Goal: Information Seeking & Learning: Learn about a topic

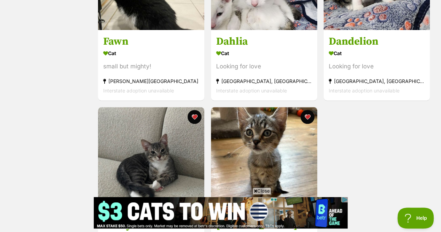
scroll to position [234, 0]
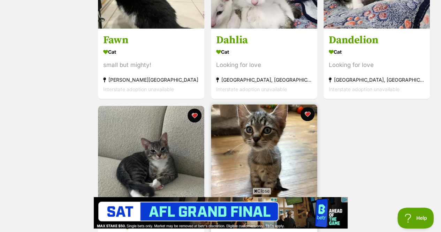
click at [249, 138] on img at bounding box center [264, 157] width 106 height 106
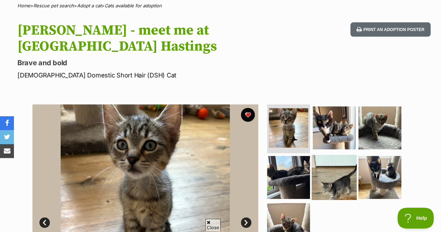
click at [340, 154] on img at bounding box center [334, 176] width 45 height 45
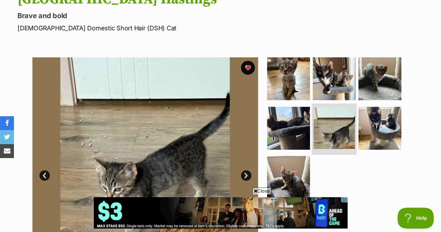
scroll to position [113, 0]
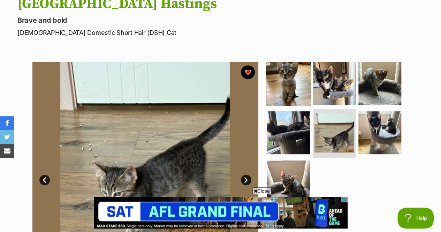
click at [279, 61] on img at bounding box center [288, 83] width 45 height 45
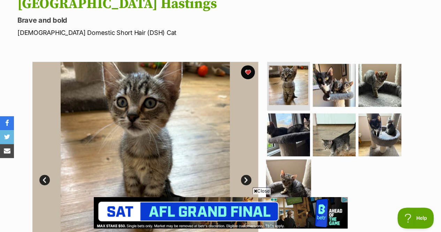
click at [273, 159] on img at bounding box center [288, 181] width 45 height 45
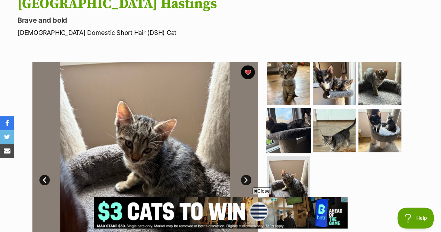
click at [283, 108] on img at bounding box center [288, 130] width 45 height 45
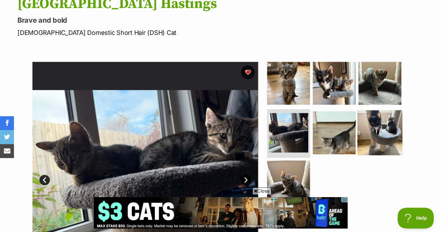
click at [368, 110] on img at bounding box center [379, 132] width 45 height 45
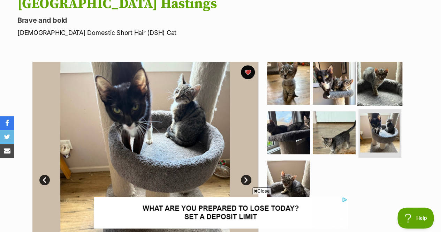
click at [374, 61] on img at bounding box center [379, 83] width 45 height 45
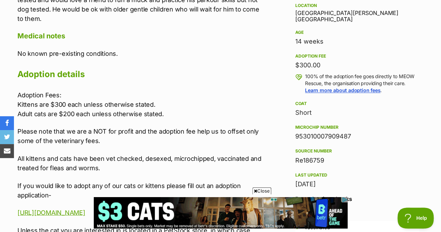
scroll to position [300, 0]
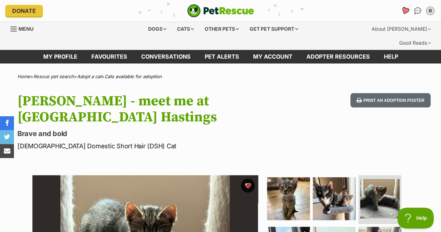
click at [405, 11] on icon "Favourites" at bounding box center [405, 11] width 8 height 8
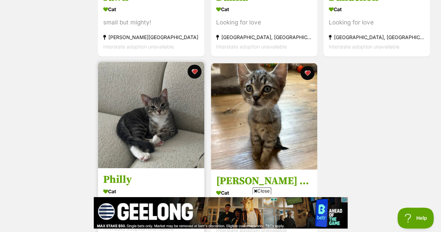
click at [173, 119] on img at bounding box center [151, 115] width 106 height 106
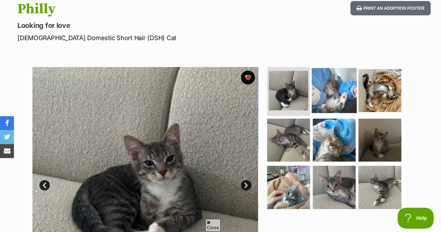
click at [331, 75] on img at bounding box center [334, 90] width 45 height 45
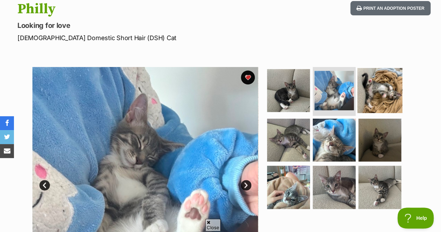
scroll to position [154, 0]
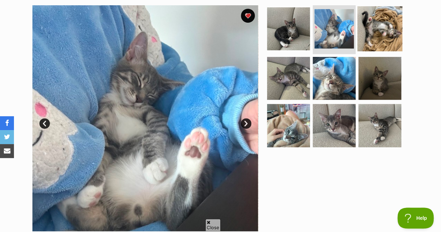
click at [372, 24] on img at bounding box center [379, 28] width 45 height 45
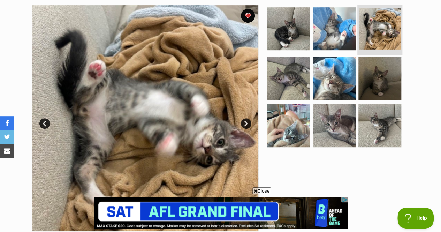
scroll to position [0, 0]
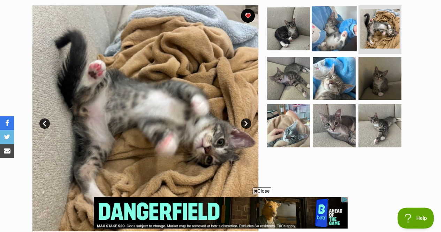
click at [343, 13] on img at bounding box center [334, 28] width 45 height 45
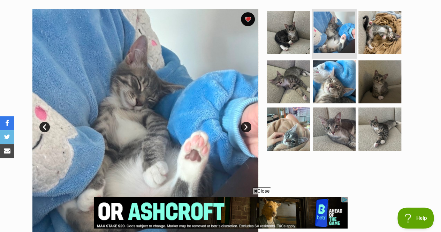
scroll to position [145, 0]
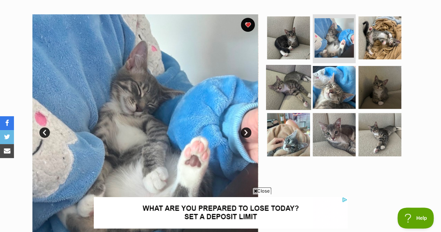
click at [295, 67] on img at bounding box center [288, 87] width 45 height 45
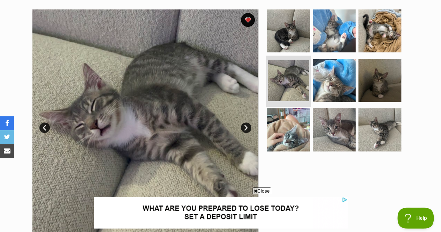
scroll to position [150, 0]
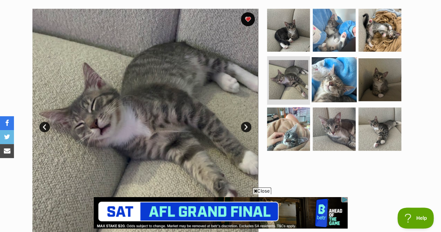
click at [323, 63] on img at bounding box center [334, 79] width 45 height 45
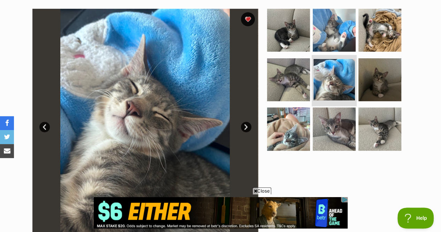
click at [350, 66] on img at bounding box center [333, 79] width 41 height 41
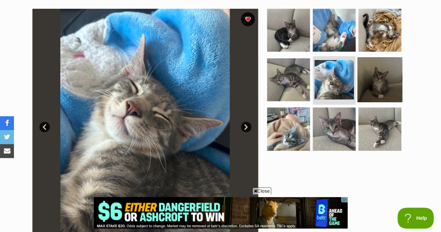
click at [368, 64] on img at bounding box center [379, 79] width 45 height 45
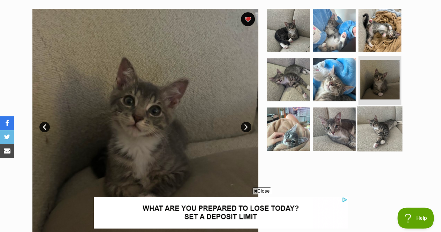
click at [380, 111] on img at bounding box center [379, 128] width 45 height 45
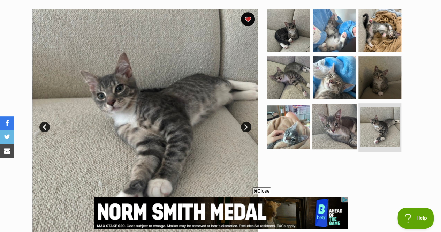
click at [341, 106] on img at bounding box center [334, 126] width 45 height 45
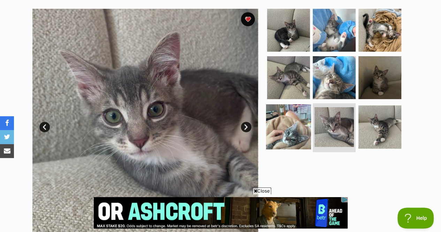
click at [295, 107] on img at bounding box center [288, 126] width 45 height 45
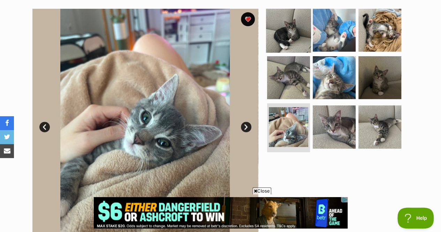
click at [285, 20] on img at bounding box center [288, 30] width 45 height 45
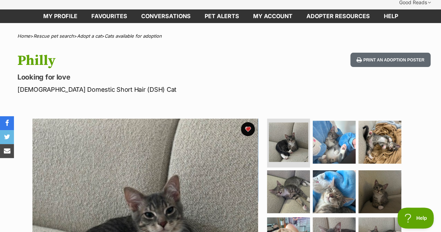
scroll to position [0, 0]
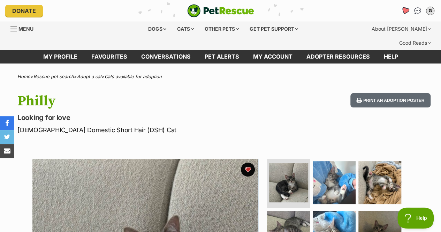
click at [405, 15] on icon "Favourites" at bounding box center [405, 10] width 9 height 9
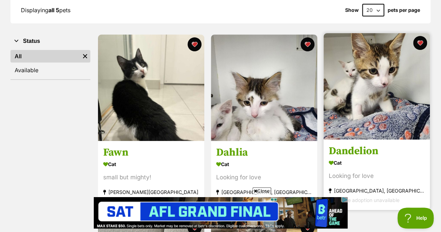
click at [365, 65] on img at bounding box center [377, 86] width 106 height 106
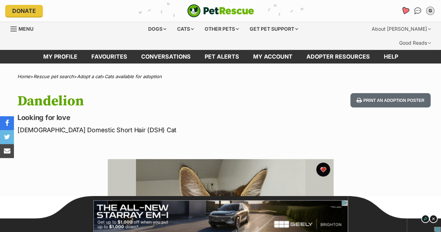
click at [403, 8] on icon "Favourites" at bounding box center [405, 11] width 8 height 8
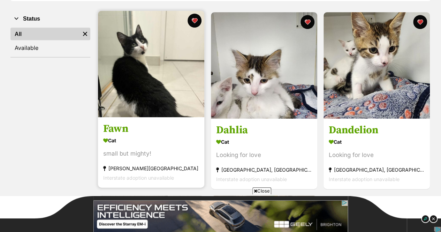
click at [197, 51] on img at bounding box center [151, 64] width 106 height 106
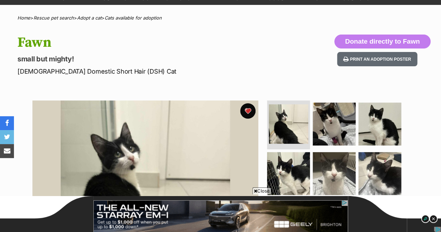
scroll to position [58, 0]
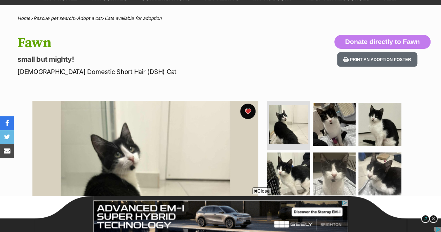
click at [247, 104] on button "favourite" at bounding box center [247, 111] width 15 height 15
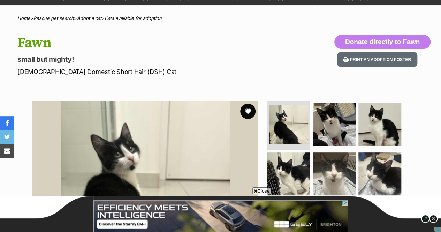
scroll to position [0, 0]
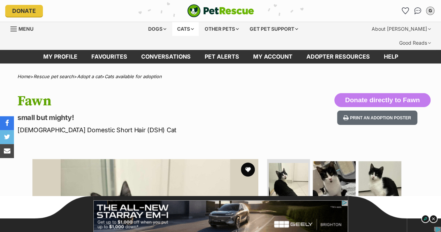
click at [191, 25] on div "Cats" at bounding box center [185, 29] width 27 height 14
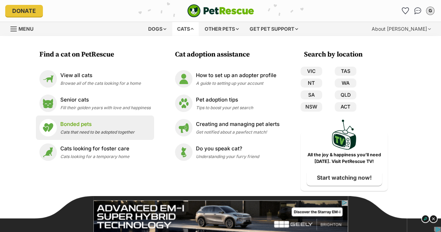
click at [103, 124] on p "Bonded pets" at bounding box center [97, 124] width 74 height 8
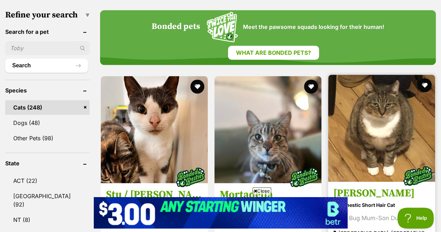
click at [354, 75] on img at bounding box center [381, 128] width 107 height 107
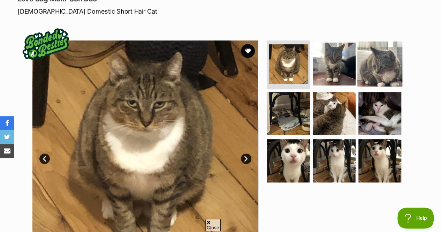
click at [371, 48] on img at bounding box center [379, 63] width 45 height 45
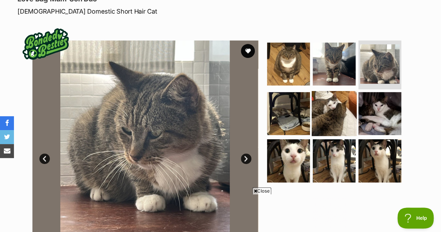
click at [320, 91] on img at bounding box center [334, 113] width 45 height 45
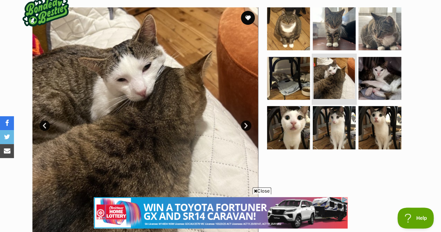
scroll to position [104, 0]
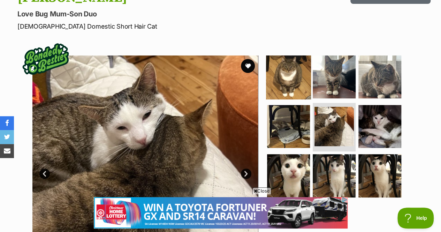
click at [294, 63] on img at bounding box center [288, 76] width 45 height 45
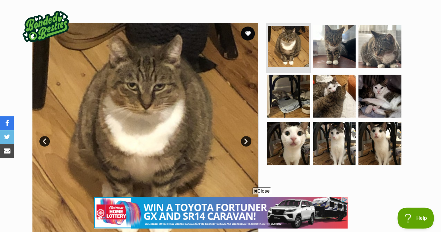
scroll to position [142, 0]
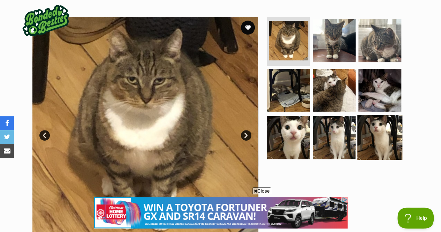
click at [369, 115] on img at bounding box center [379, 137] width 45 height 45
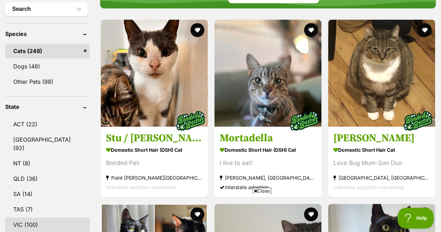
click at [33, 217] on link "VIC (100)" at bounding box center [47, 224] width 84 height 15
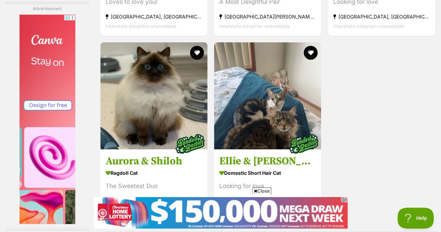
scroll to position [1522, 0]
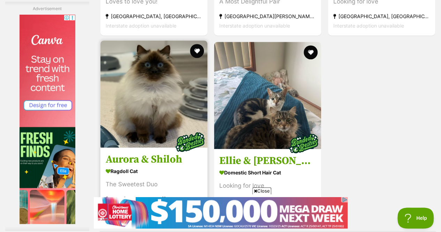
click at [168, 75] on img at bounding box center [153, 93] width 107 height 107
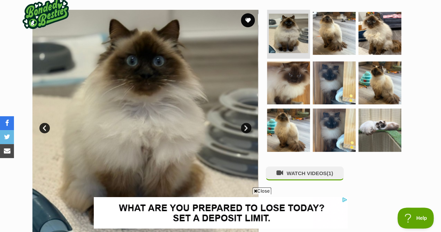
scroll to position [125, 0]
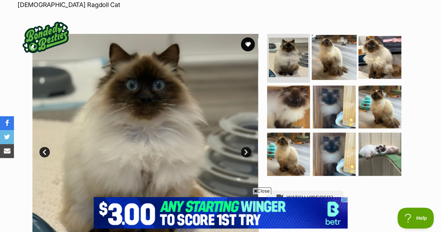
click at [318, 41] on img at bounding box center [334, 57] width 45 height 45
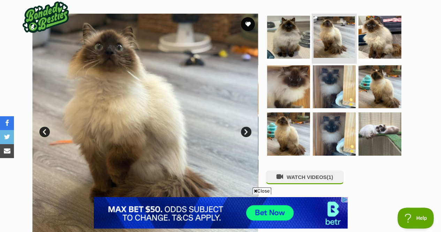
scroll to position [148, 0]
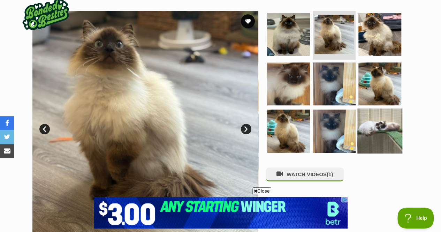
click at [363, 108] on img at bounding box center [379, 130] width 45 height 45
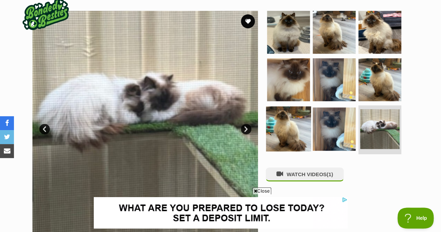
click at [298, 115] on img at bounding box center [288, 128] width 45 height 45
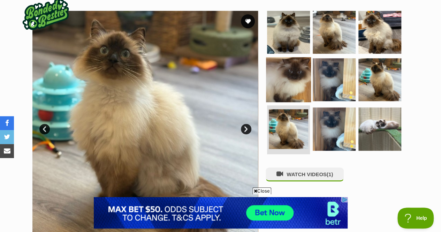
click at [292, 73] on img at bounding box center [288, 79] width 45 height 45
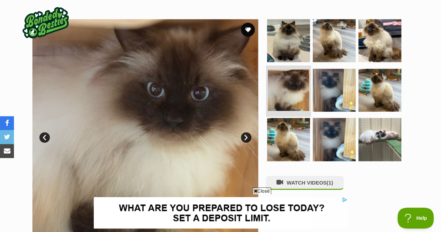
scroll to position [139, 0]
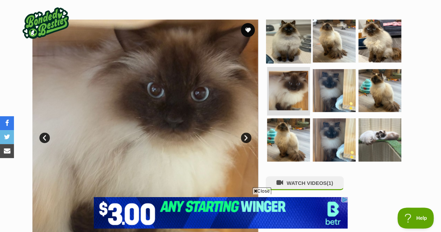
click at [296, 38] on img at bounding box center [288, 40] width 45 height 45
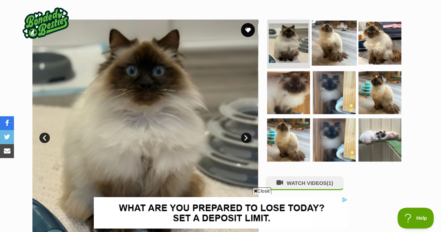
click at [342, 34] on img at bounding box center [334, 43] width 45 height 45
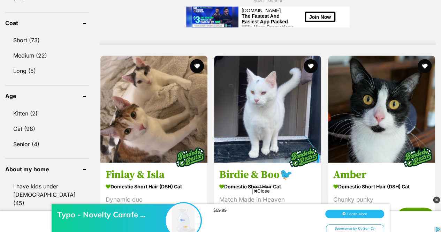
scroll to position [703, 0]
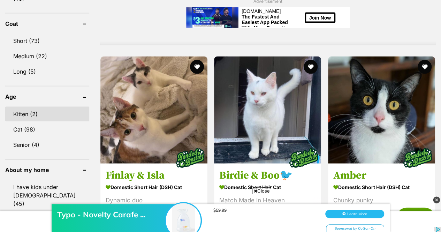
click at [22, 107] on link "Kitten (2)" at bounding box center [47, 114] width 84 height 15
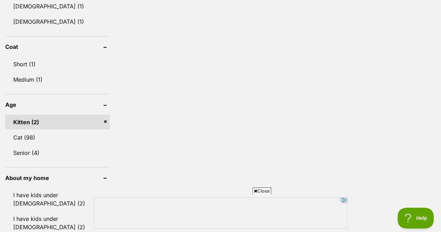
scroll to position [610, 0]
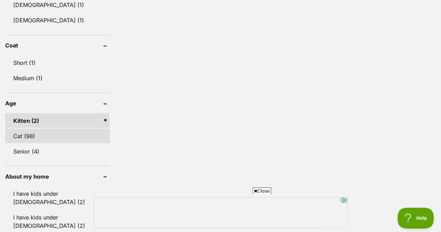
click at [58, 128] on link "Cat (98)" at bounding box center [57, 135] width 105 height 15
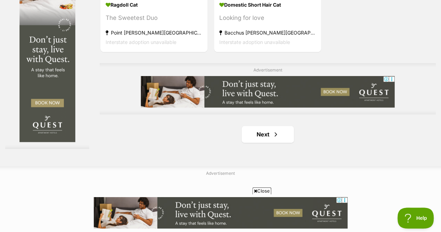
scroll to position [1692, 0]
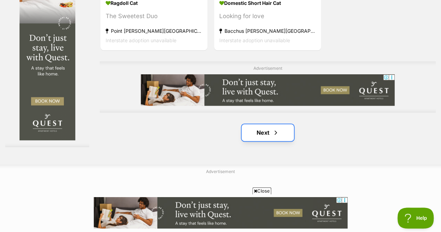
click at [260, 124] on link "Next" at bounding box center [268, 132] width 52 height 17
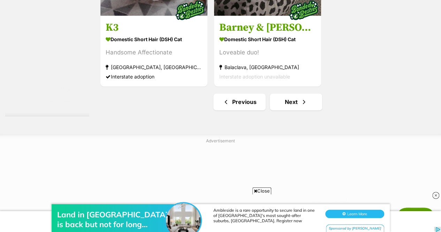
scroll to position [1723, 0]
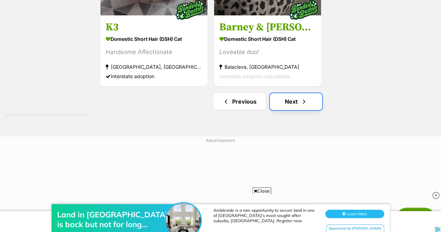
click at [302, 97] on span "Next page" at bounding box center [304, 101] width 7 height 8
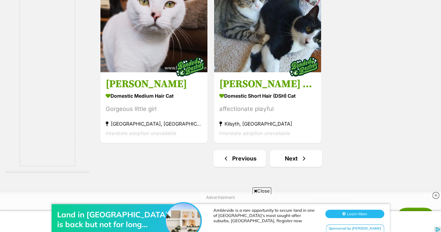
scroll to position [1666, 0]
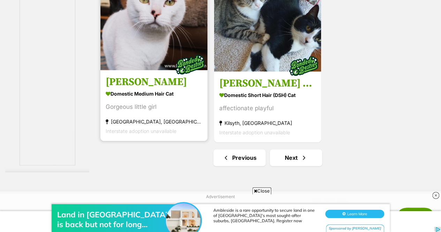
click at [139, 33] on img at bounding box center [153, 16] width 107 height 107
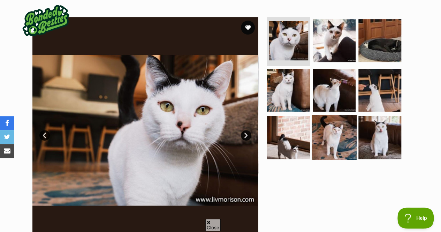
click at [332, 124] on img at bounding box center [334, 137] width 45 height 45
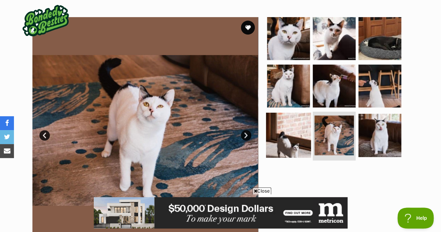
click at [294, 122] on img at bounding box center [288, 135] width 45 height 45
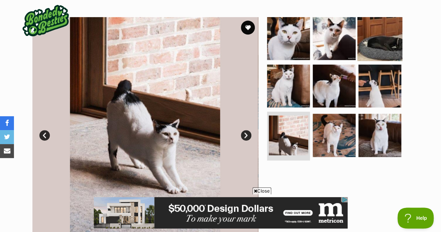
click at [377, 33] on img at bounding box center [379, 38] width 45 height 45
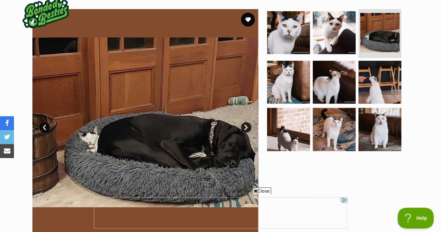
scroll to position [144, 0]
